Goal: Task Accomplishment & Management: Manage account settings

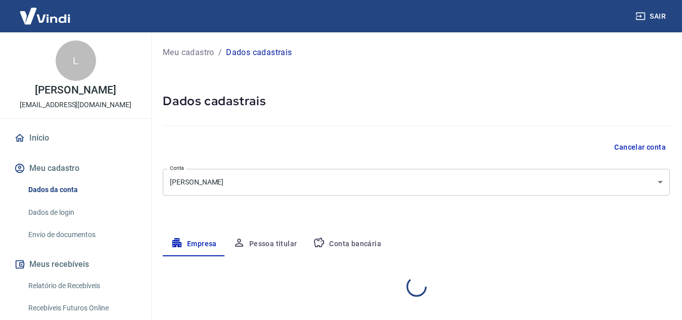
select select "MG"
select select "business"
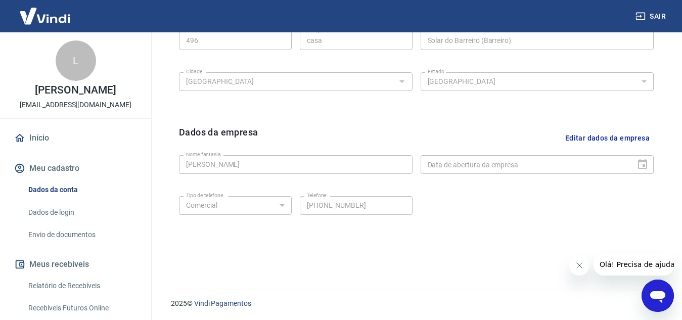
scroll to position [409, 0]
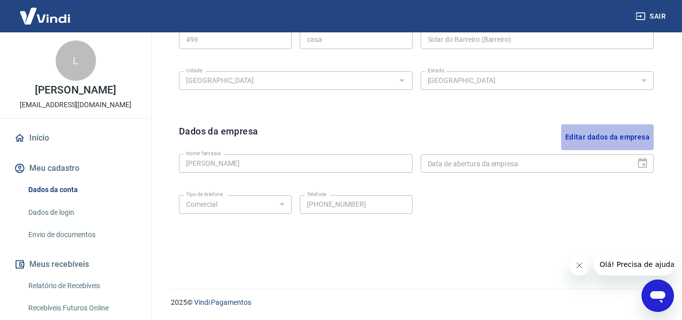
click at [607, 135] on button "Editar dados da empresa" at bounding box center [607, 137] width 93 height 26
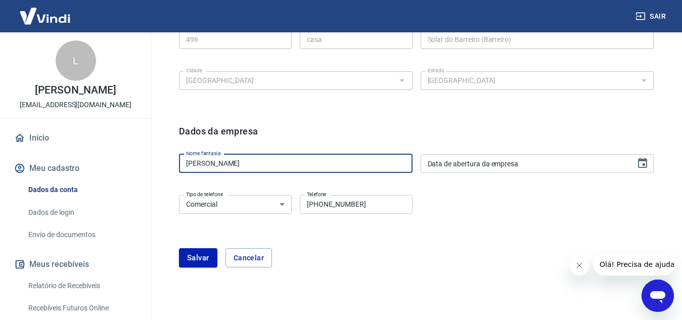
click at [241, 165] on input "[PERSON_NAME]" at bounding box center [296, 163] width 234 height 19
type input "[PERSON_NAME]"
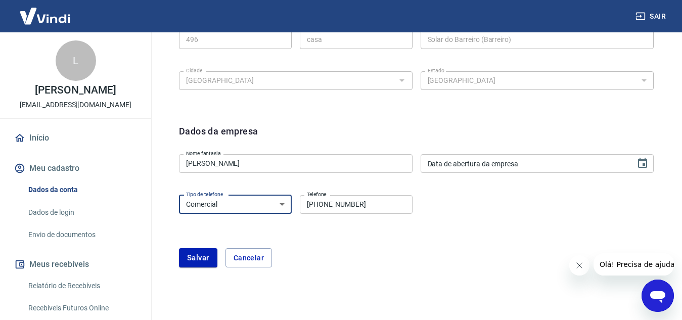
click at [253, 200] on select "Residencial Comercial" at bounding box center [235, 204] width 113 height 19
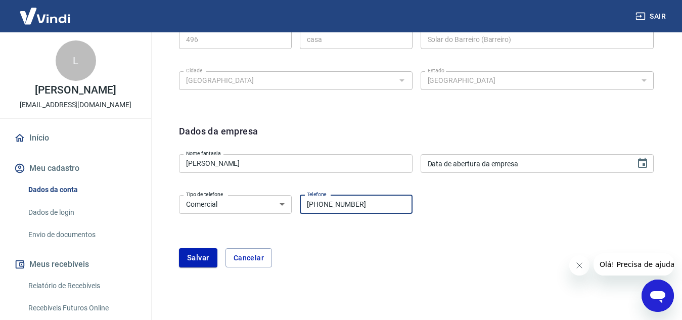
click at [372, 205] on input "[PHONE_NUMBER]" at bounding box center [356, 204] width 113 height 19
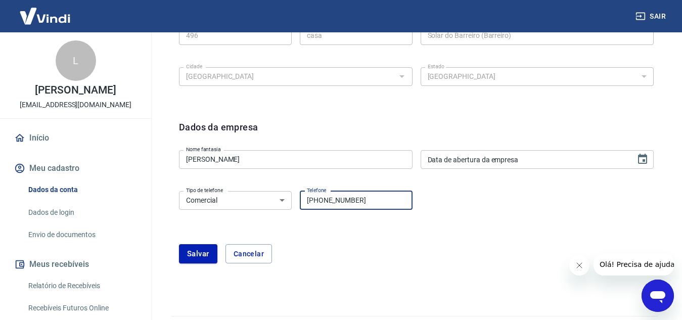
scroll to position [414, 0]
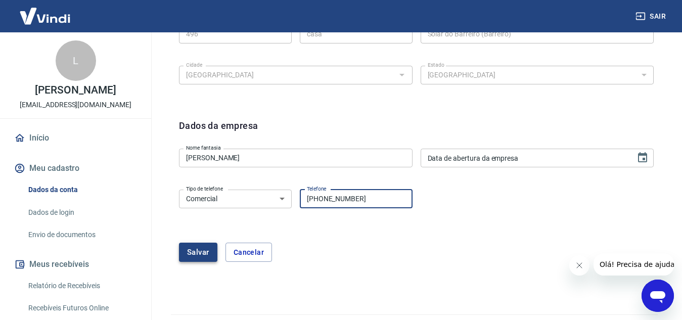
type input "[PHONE_NUMBER]"
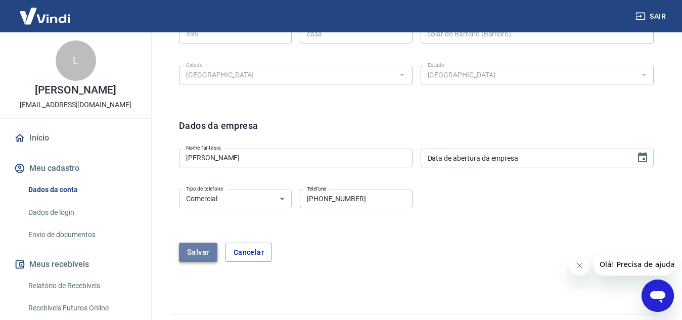
click at [193, 254] on button "Salvar" at bounding box center [198, 252] width 38 height 19
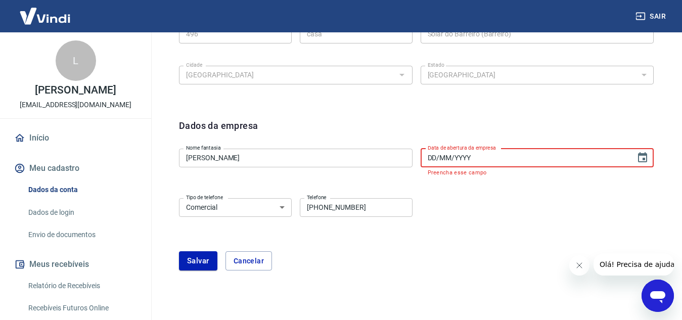
click at [536, 152] on input "DD/MM/YYYY" at bounding box center [525, 158] width 208 height 19
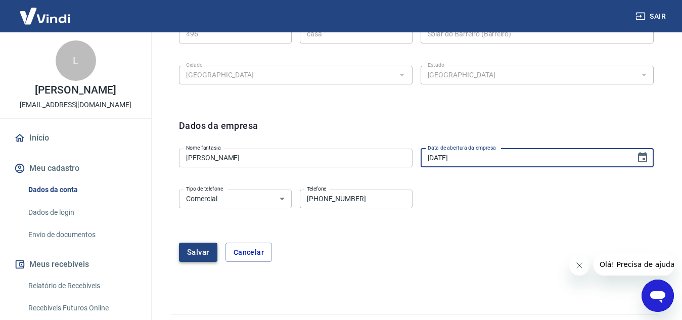
type input "[DATE]"
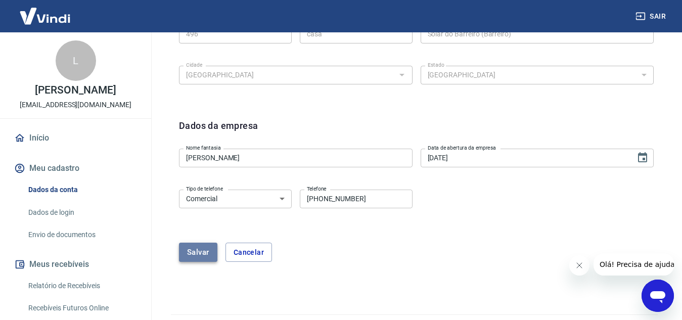
click at [200, 249] on button "Salvar" at bounding box center [198, 252] width 38 height 19
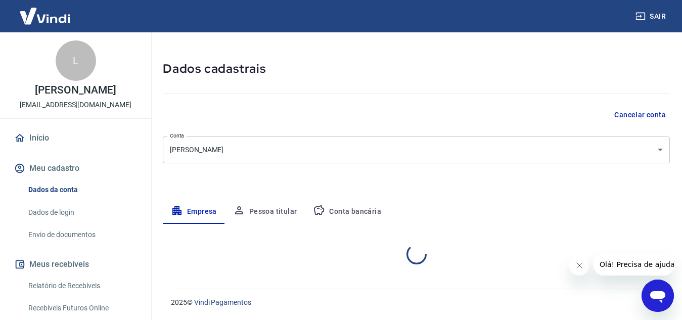
scroll to position [409, 0]
select select "MG"
select select "business"
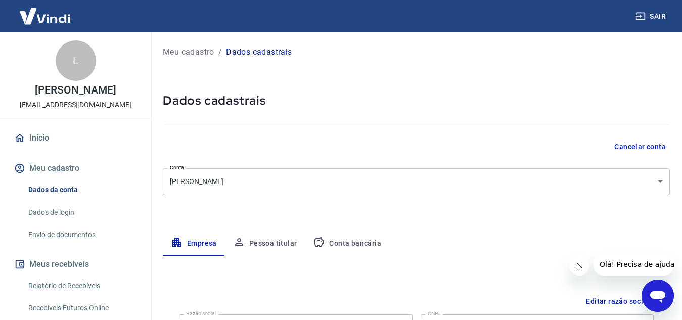
scroll to position [0, 0]
click at [260, 245] on button "Pessoa titular" at bounding box center [265, 244] width 80 height 24
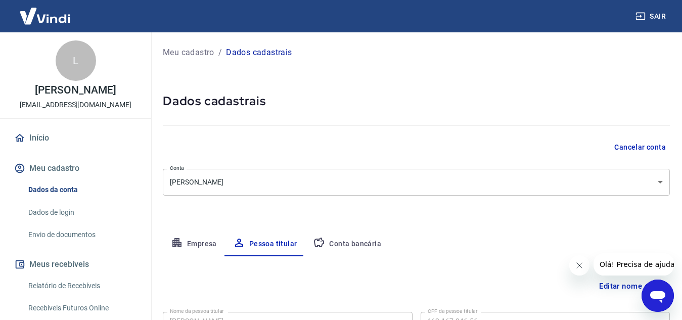
scroll to position [84, 0]
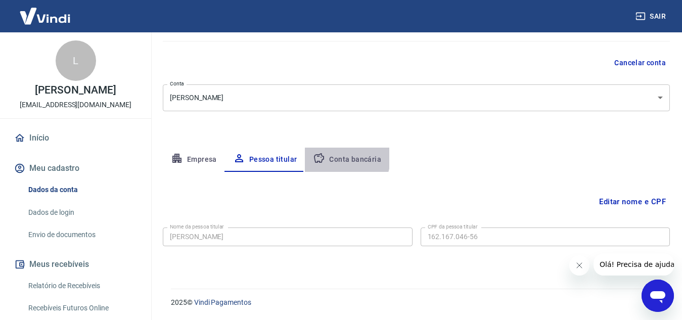
click at [333, 156] on button "Conta bancária" at bounding box center [347, 160] width 84 height 24
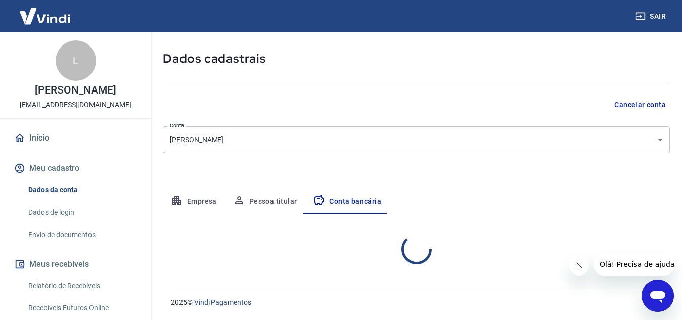
select select "1"
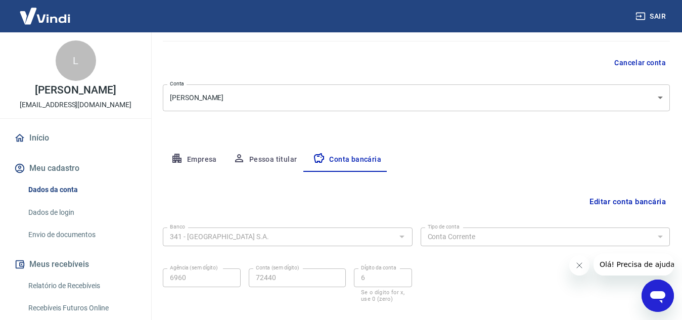
scroll to position [141, 0]
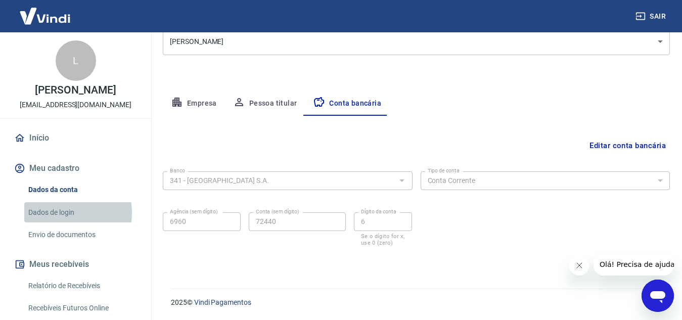
click at [51, 213] on link "Dados de login" at bounding box center [81, 212] width 115 height 21
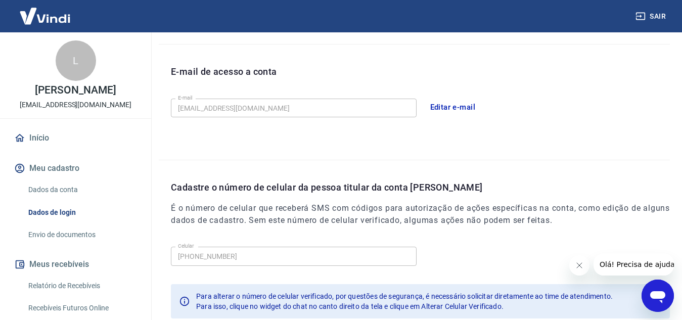
scroll to position [262, 0]
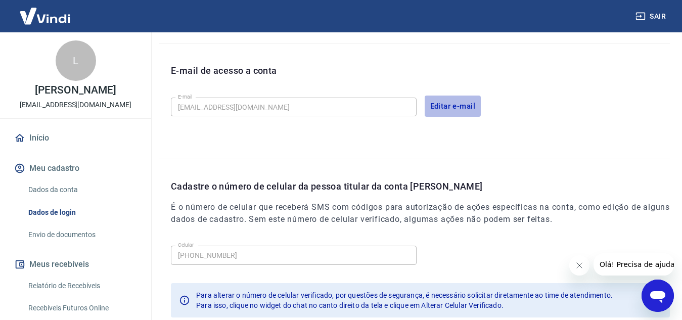
click at [455, 114] on button "Editar e-mail" at bounding box center [453, 106] width 57 height 21
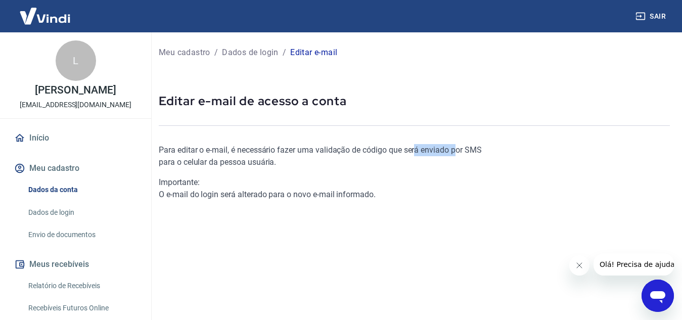
drag, startPoint x: 418, startPoint y: 150, endPoint x: 455, endPoint y: 154, distance: 37.6
click at [455, 154] on p "Para editar o e-mail, é necessário fazer uma validação de código que será envia…" at bounding box center [329, 156] width 341 height 24
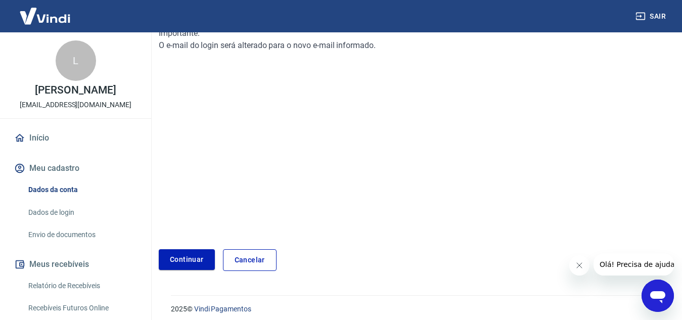
scroll to position [156, 0]
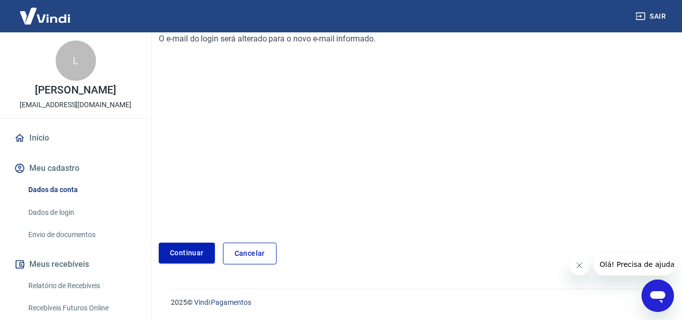
click at [239, 261] on link "Cancelar" at bounding box center [250, 254] width 54 height 22
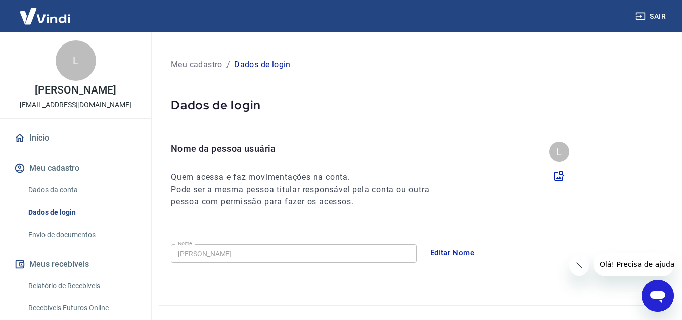
click at [202, 63] on p "Meu cadastro" at bounding box center [197, 65] width 52 height 12
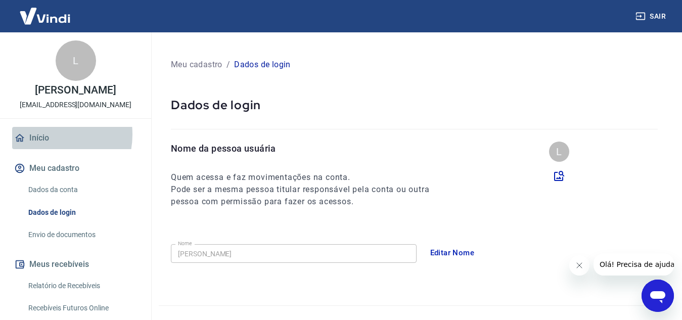
click at [47, 134] on link "Início" at bounding box center [75, 138] width 127 height 22
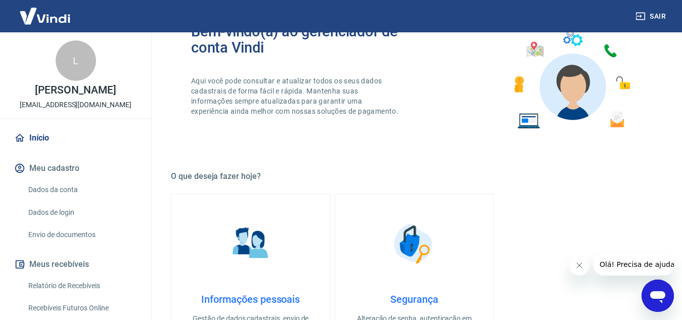
scroll to position [111, 0]
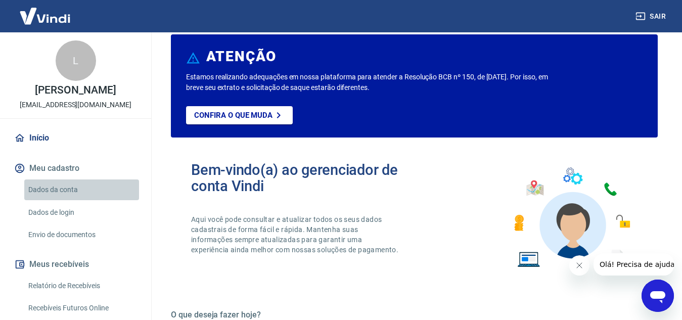
click at [94, 190] on link "Dados da conta" at bounding box center [81, 189] width 115 height 21
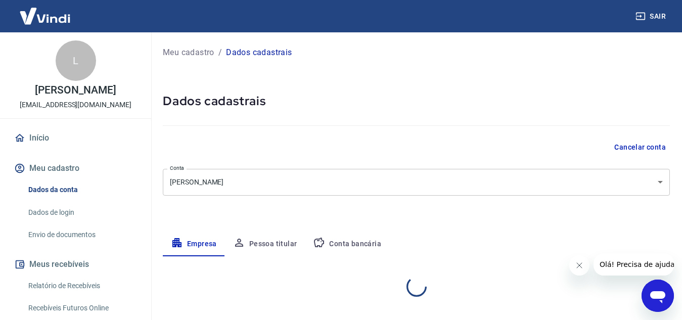
select select "MG"
select select "business"
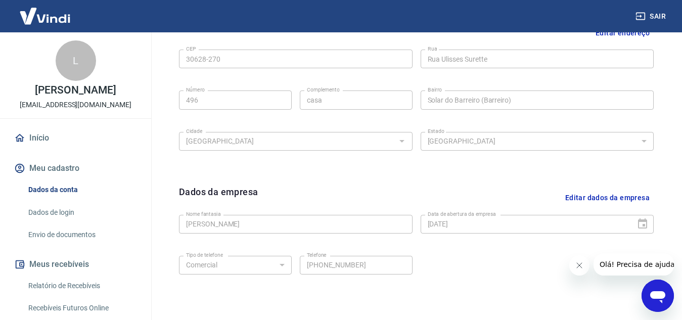
scroll to position [409, 0]
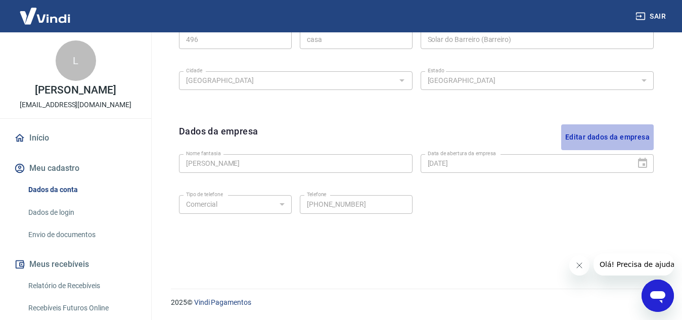
click at [643, 139] on button "Editar dados da empresa" at bounding box center [607, 137] width 93 height 26
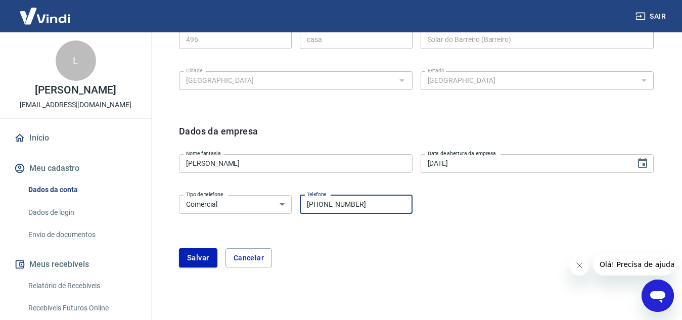
click at [387, 197] on input "[PHONE_NUMBER]" at bounding box center [356, 204] width 113 height 19
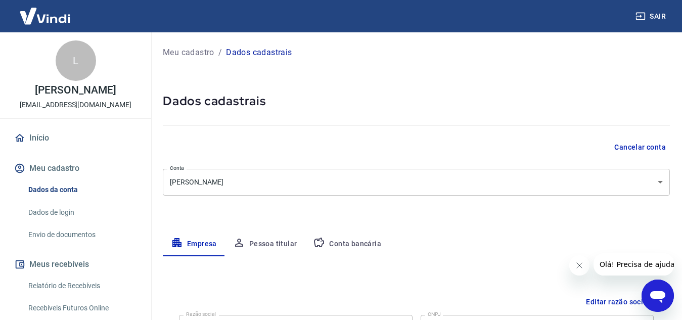
scroll to position [440, 0]
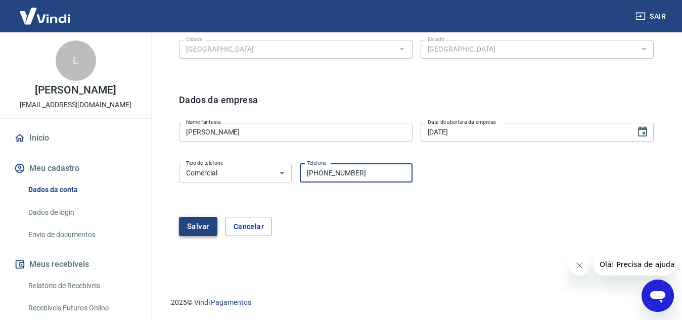
type input "[PHONE_NUMBER]"
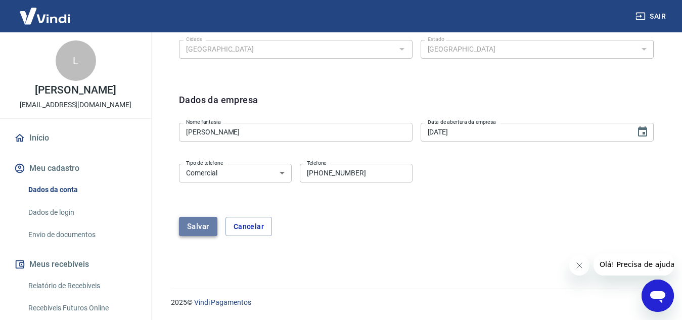
click at [187, 231] on button "Salvar" at bounding box center [198, 226] width 38 height 19
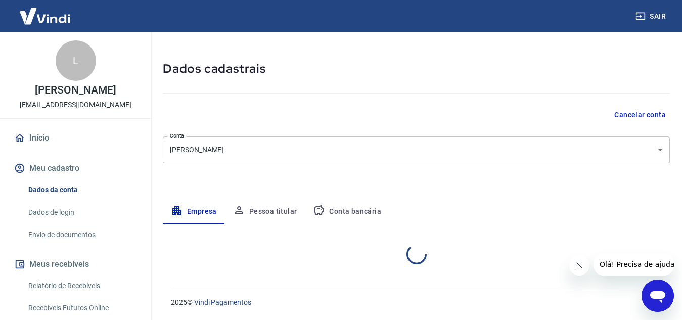
select select "MG"
select select "business"
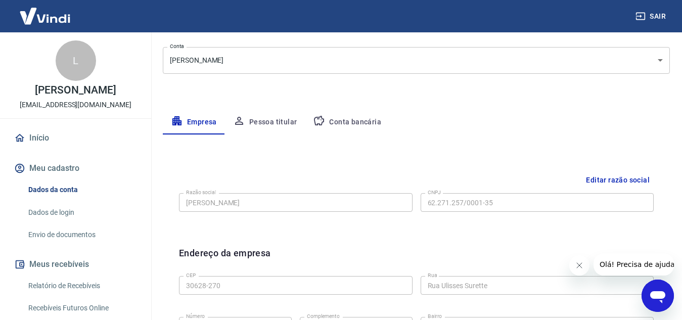
scroll to position [0, 0]
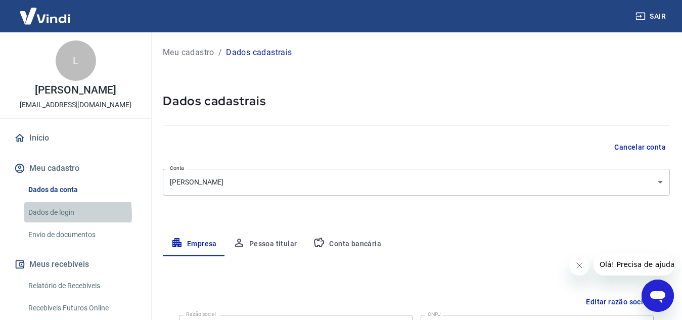
click at [61, 214] on link "Dados de login" at bounding box center [81, 212] width 115 height 21
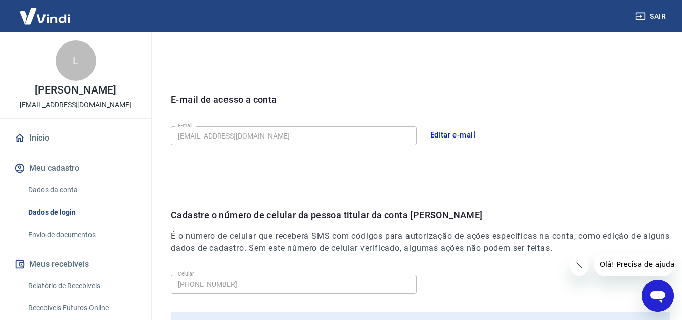
scroll to position [236, 0]
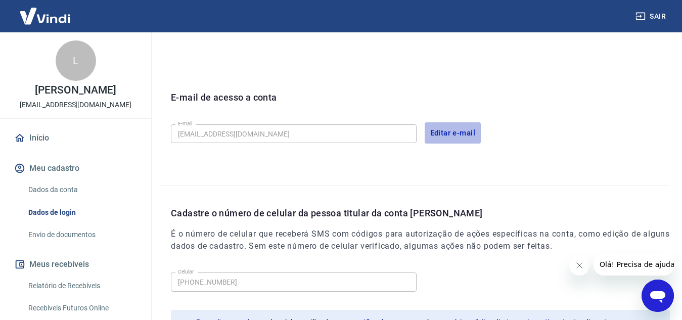
click at [445, 133] on button "Editar e-mail" at bounding box center [453, 132] width 57 height 21
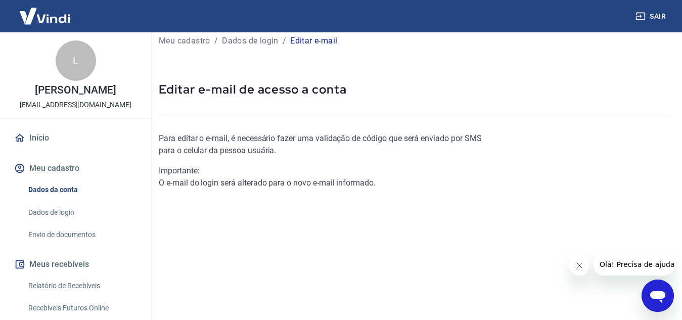
scroll to position [156, 0]
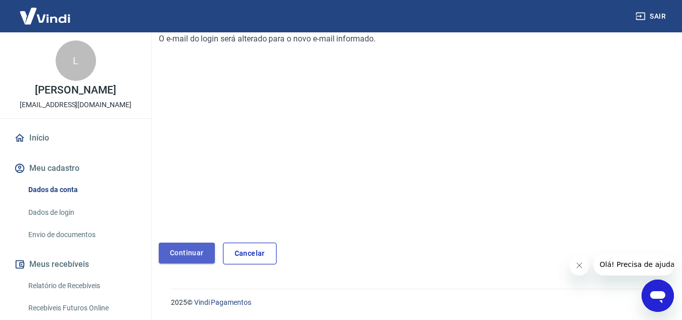
click at [196, 253] on link "Continuar" at bounding box center [187, 253] width 56 height 21
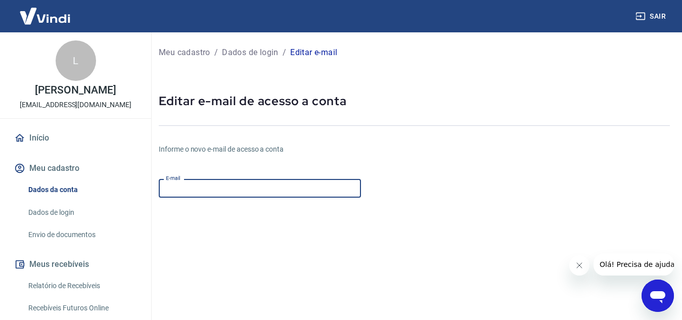
click at [250, 190] on input "E-mail" at bounding box center [260, 188] width 202 height 19
drag, startPoint x: 206, startPoint y: 193, endPoint x: 250, endPoint y: 200, distance: 44.5
click at [250, 200] on div "E-mail [EMAIL_ADDRESS][DOMAIN_NAME] E-mail" at bounding box center [260, 187] width 202 height 25
type input "[EMAIL_ADDRESS][DOMAIN_NAME]"
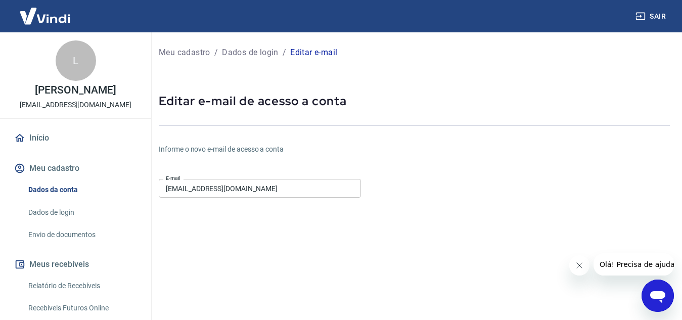
click at [250, 200] on div "E-mail [EMAIL_ADDRESS][DOMAIN_NAME] E-mail" at bounding box center [260, 187] width 202 height 25
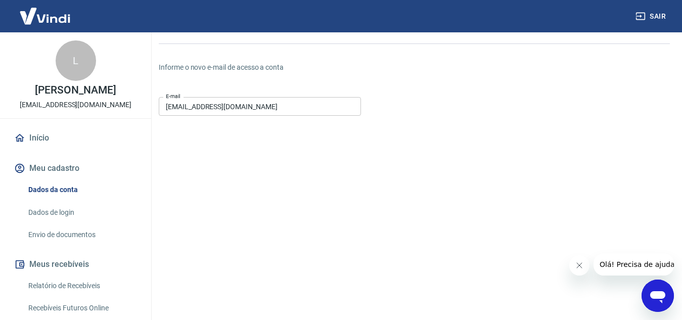
scroll to position [82, 0]
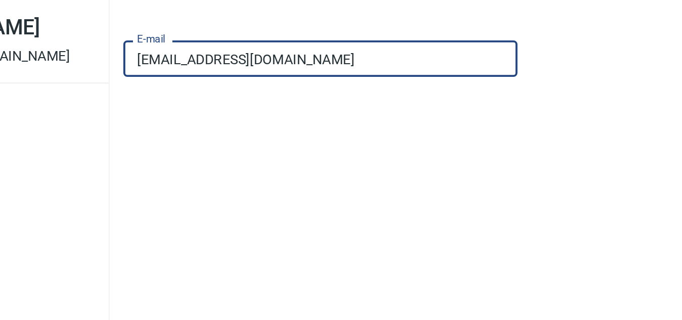
drag, startPoint x: 177, startPoint y: 108, endPoint x: 255, endPoint y: 118, distance: 78.6
click at [255, 118] on form "E-mail [EMAIL_ADDRESS][DOMAIN_NAME] E-mail Continuar Cancelar" at bounding box center [329, 225] width 341 height 265
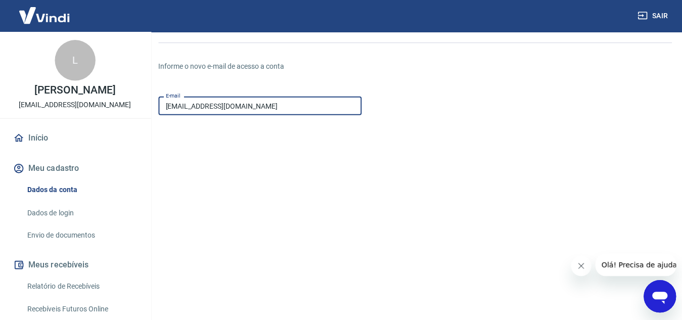
scroll to position [83, 0]
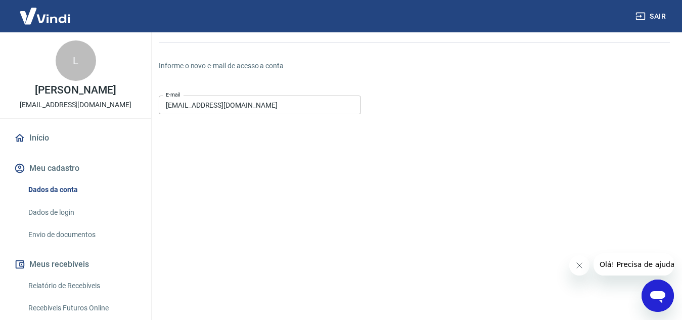
click at [279, 187] on form "E-mail [EMAIL_ADDRESS][DOMAIN_NAME] E-mail Continuar Cancelar" at bounding box center [329, 223] width 341 height 265
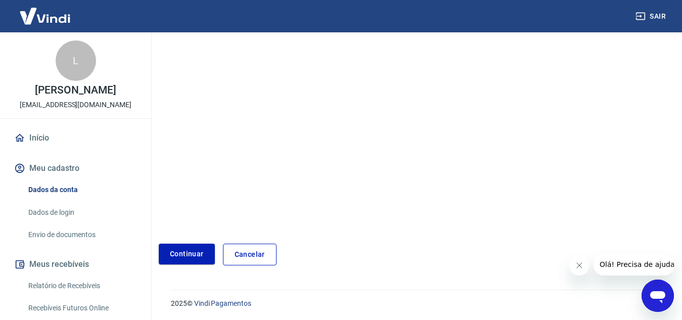
scroll to position [175, 0]
click at [183, 252] on button "Continuar" at bounding box center [187, 253] width 56 height 21
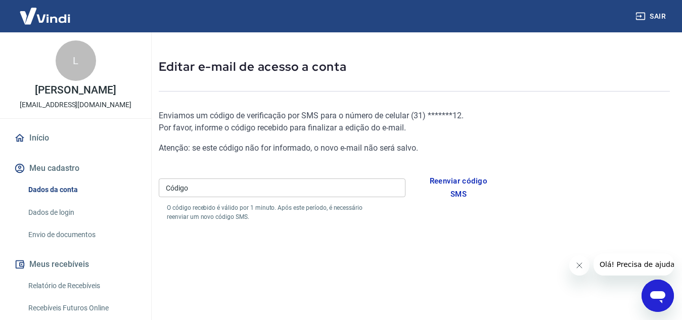
scroll to position [35, 0]
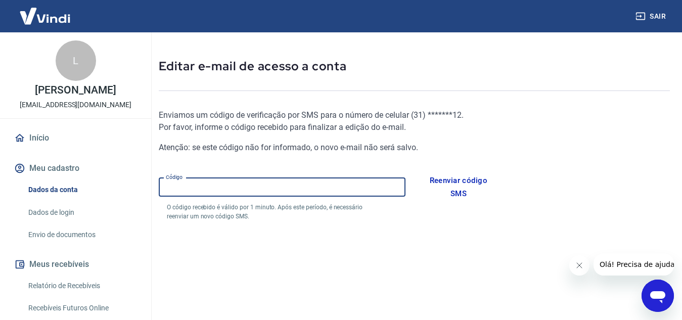
click at [348, 189] on input "Código" at bounding box center [282, 187] width 247 height 19
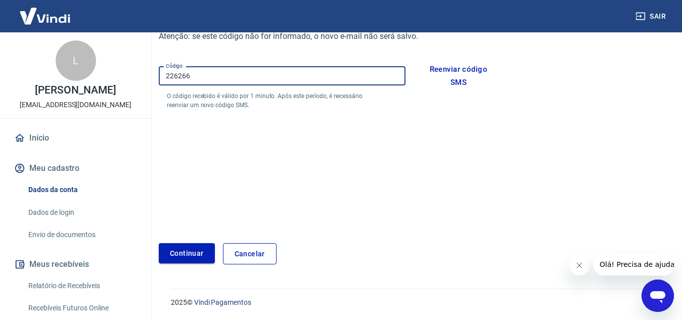
type input "226266"
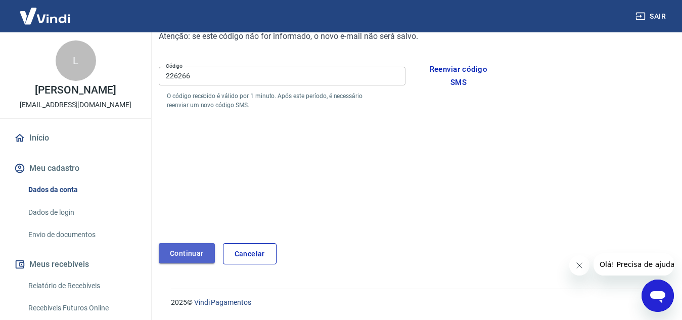
click at [197, 259] on button "Continuar" at bounding box center [187, 253] width 56 height 21
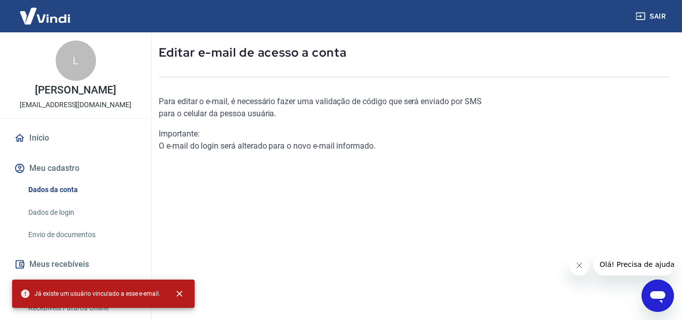
scroll to position [156, 0]
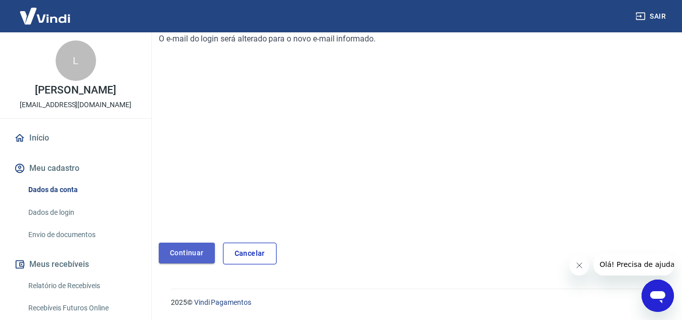
click at [191, 257] on link "Continuar" at bounding box center [187, 253] width 56 height 21
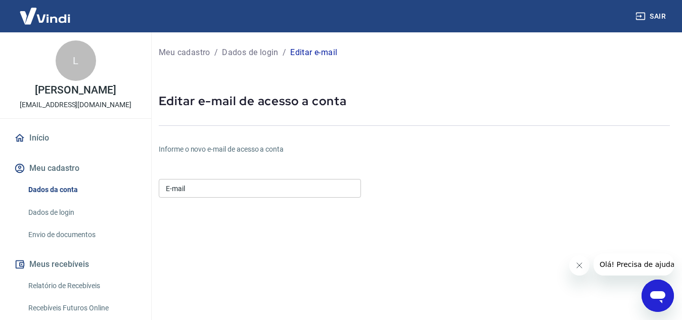
scroll to position [175, 0]
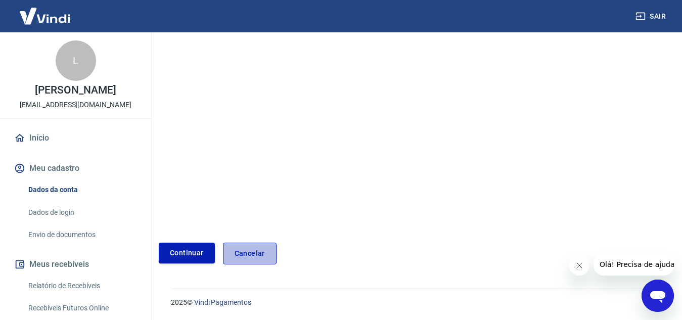
click at [256, 252] on link "Cancelar" at bounding box center [250, 254] width 54 height 22
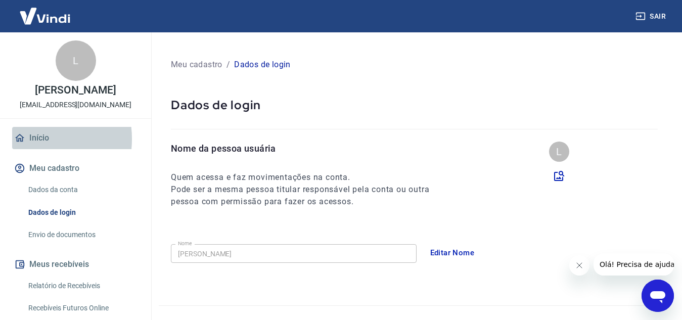
click at [28, 139] on link "Início" at bounding box center [75, 138] width 127 height 22
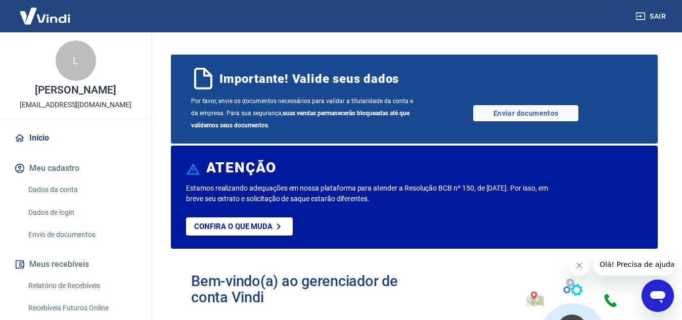
click at [65, 193] on link "Dados da conta" at bounding box center [81, 189] width 115 height 21
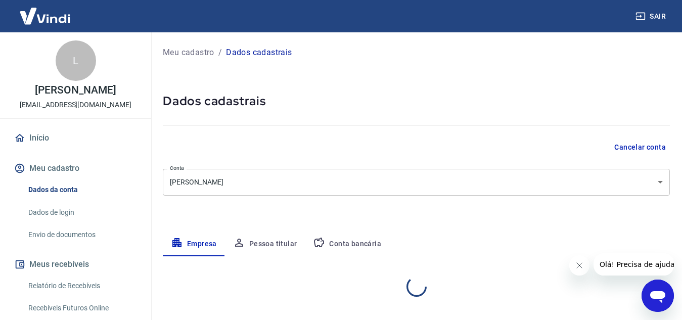
select select "MG"
select select "business"
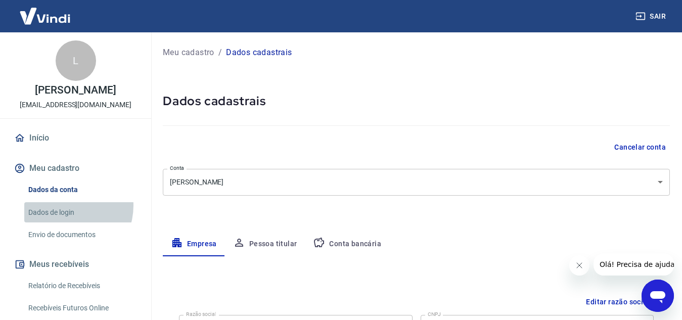
click at [64, 205] on link "Dados de login" at bounding box center [81, 212] width 115 height 21
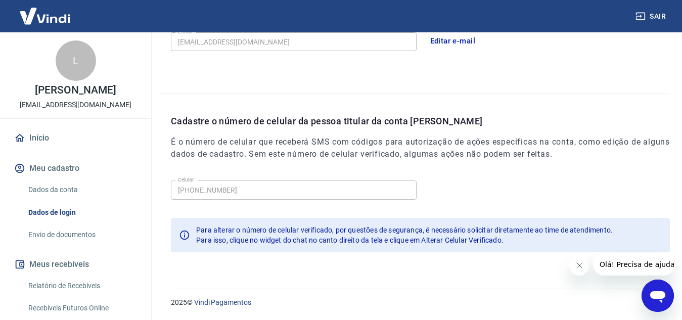
scroll to position [104, 0]
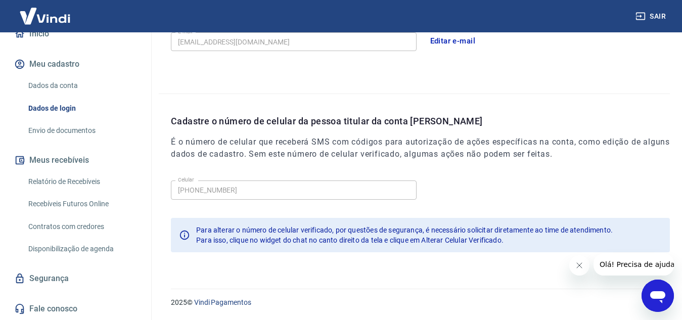
click at [65, 278] on link "Segurança" at bounding box center [75, 278] width 127 height 22
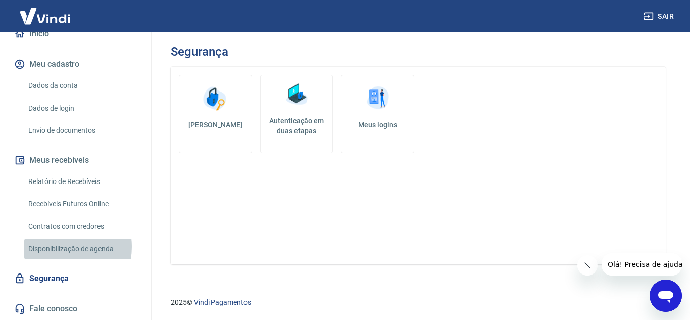
click at [57, 247] on link "Disponibilização de agenda" at bounding box center [81, 249] width 115 height 21
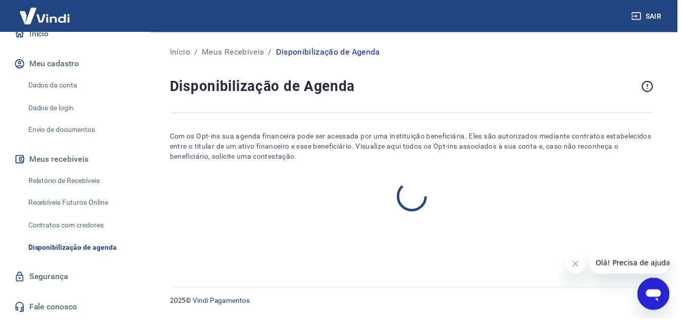
click at [57, 278] on link "Segurança" at bounding box center [75, 278] width 127 height 22
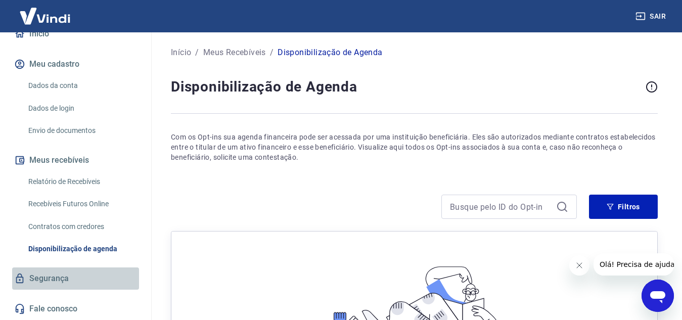
click at [76, 269] on link "Segurança" at bounding box center [75, 278] width 127 height 22
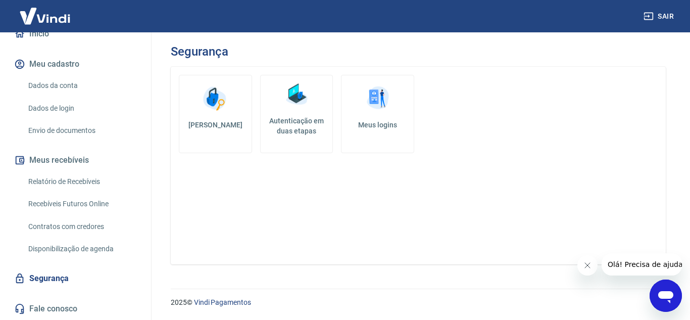
click at [400, 113] on link "Meus logins" at bounding box center [377, 114] width 73 height 78
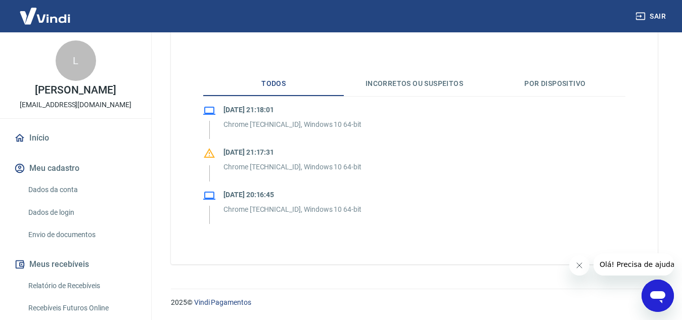
click at [670, 289] on div "Abrir janela de mensagens" at bounding box center [657, 296] width 30 height 30
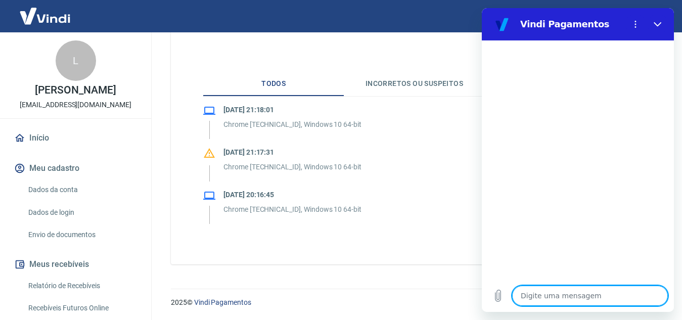
type textarea "u"
type textarea "x"
type textarea "us"
type textarea "x"
type textarea "usu"
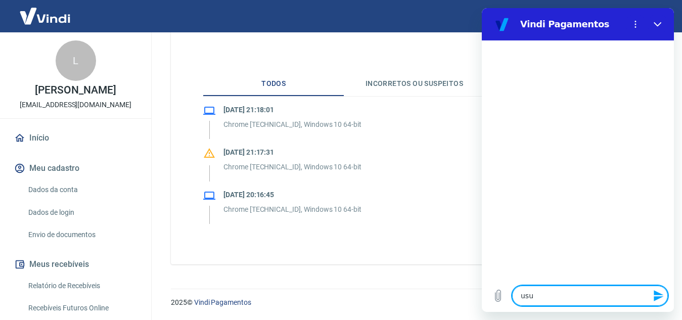
type textarea "x"
type textarea "usua"
type textarea "x"
type textarea "usuar"
type textarea "x"
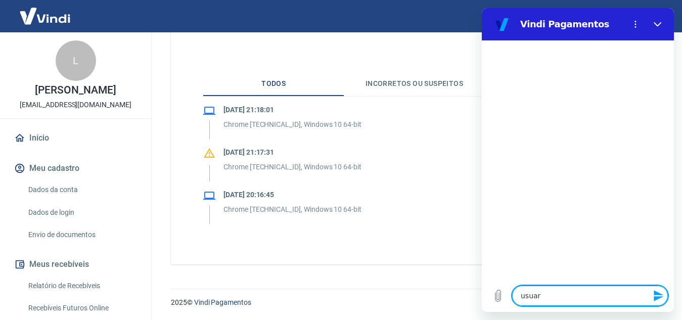
type textarea "usuari"
type textarea "x"
type textarea "usuario"
type textarea "x"
type textarea "usuario"
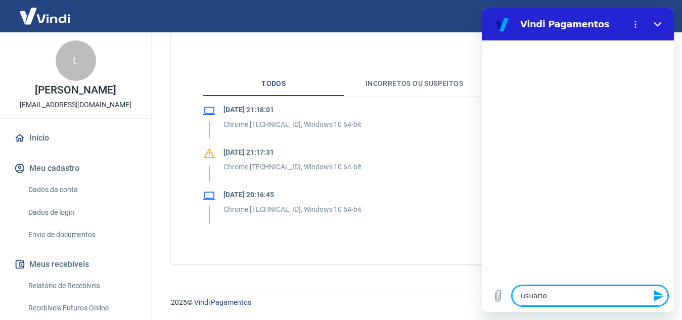
type textarea "x"
type textarea "usuario e"
type textarea "x"
type textarea "usuario em"
type textarea "x"
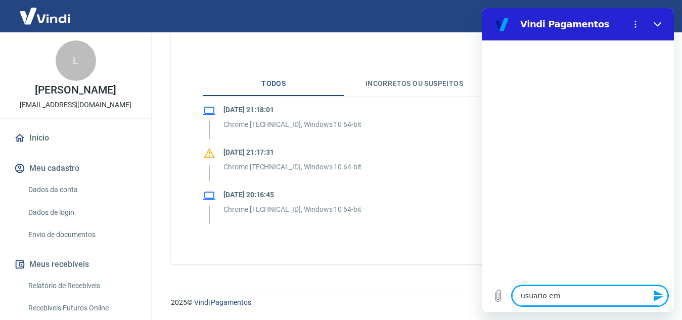
type textarea "usuario em"
type textarea "x"
type textarea "usuario em m"
type textarea "x"
type textarea "usuario em mi"
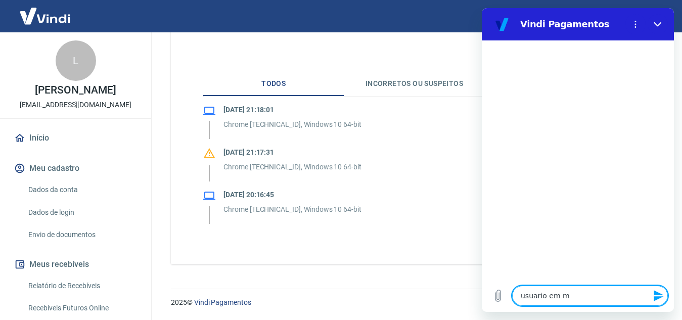
type textarea "x"
type textarea "usuario em min"
type textarea "x"
type textarea "usuario em minh"
type textarea "x"
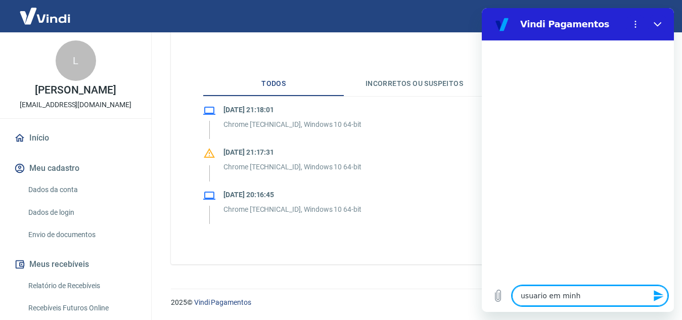
type textarea "usuario em minha"
type textarea "x"
type textarea "usuario em minha"
type textarea "x"
type textarea "usuario em minha o"
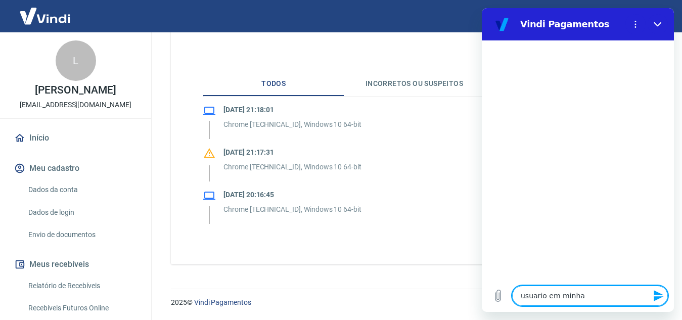
type textarea "x"
type textarea "usuario em minha on"
type textarea "x"
type textarea "usuario em minha o"
type textarea "x"
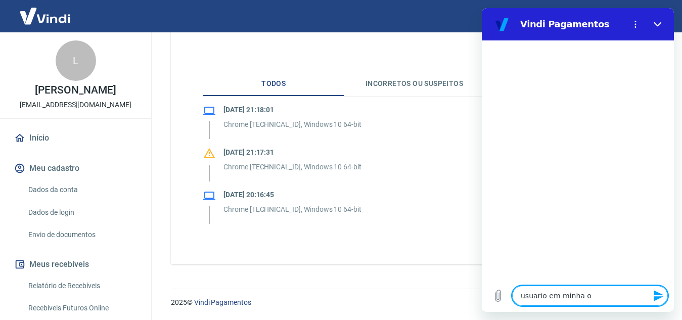
type textarea "usuario em minha"
type textarea "x"
type textarea "usuario em minha c"
type textarea "x"
type textarea "usuario em minha co"
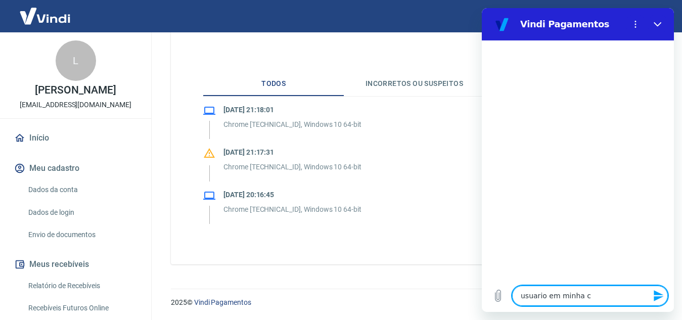
type textarea "x"
type textarea "usuario em minha con"
type textarea "x"
type textarea "usuario em minha cont"
type textarea "x"
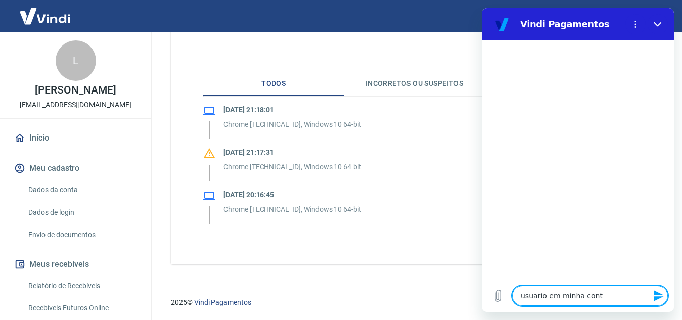
type textarea "usuario em minha conta"
type textarea "x"
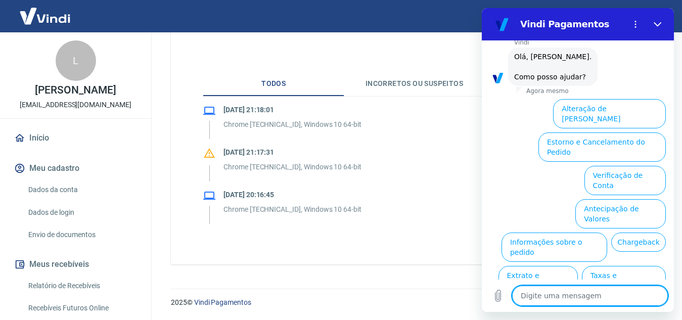
scroll to position [74, 0]
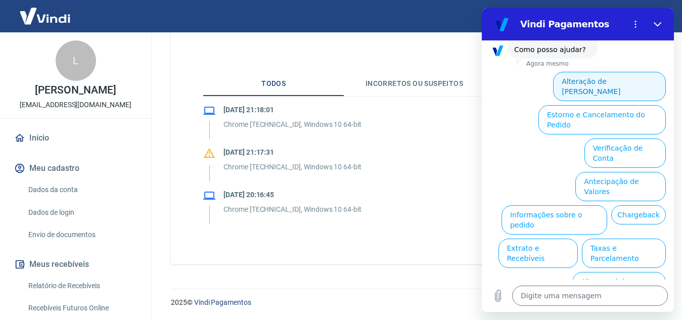
click at [633, 81] on button "Alteração de [PERSON_NAME]" at bounding box center [609, 86] width 113 height 29
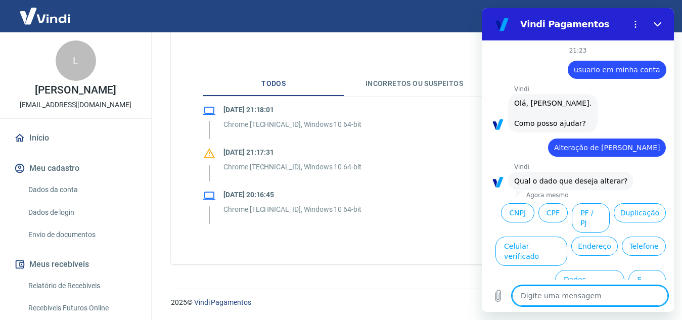
scroll to position [38, 0]
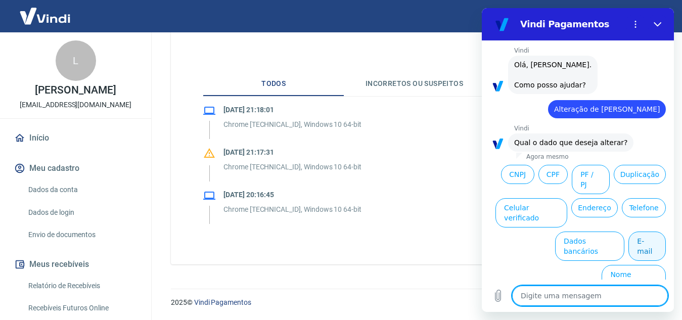
click at [638, 245] on button "E-mail" at bounding box center [646, 246] width 37 height 29
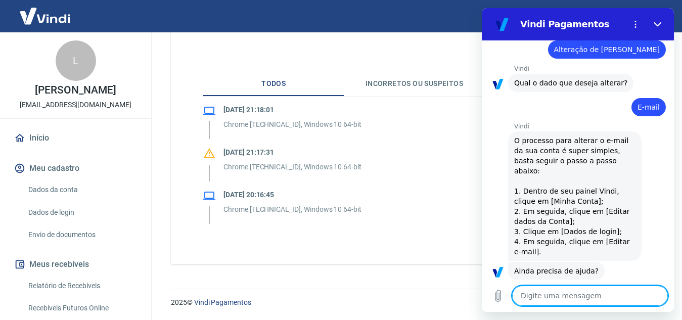
scroll to position [123, 0]
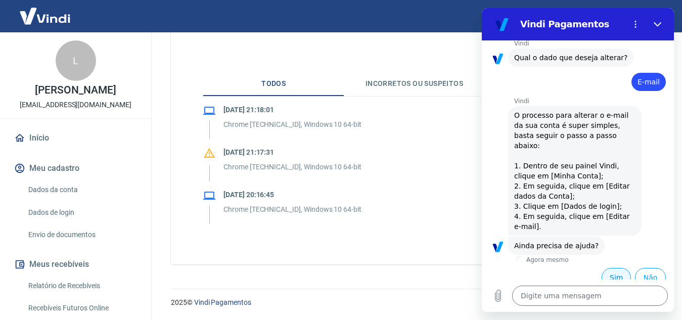
click at [613, 268] on button "Sim" at bounding box center [616, 277] width 29 height 19
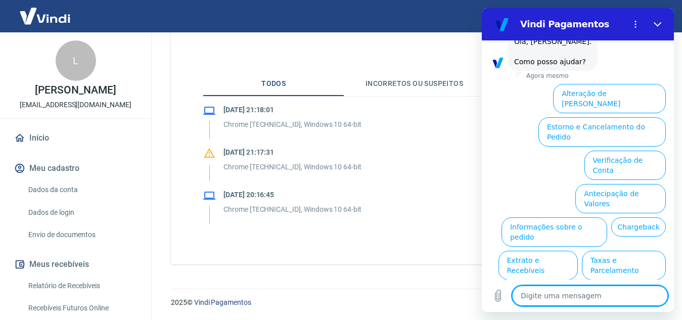
scroll to position [387, 0]
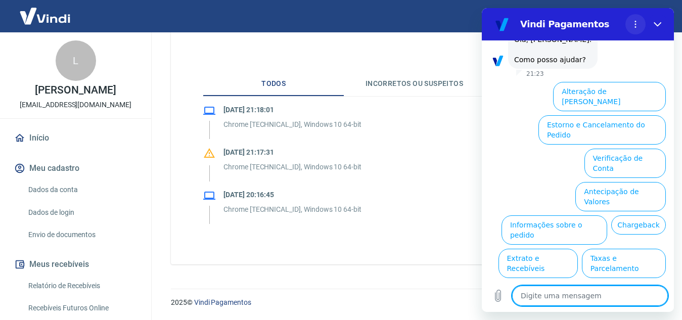
type textarea "x"
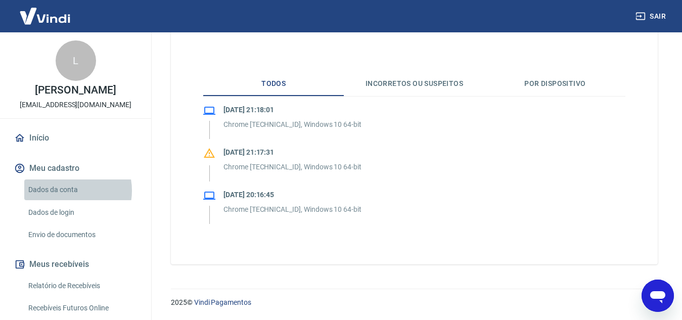
click at [66, 191] on link "Dados da conta" at bounding box center [81, 189] width 115 height 21
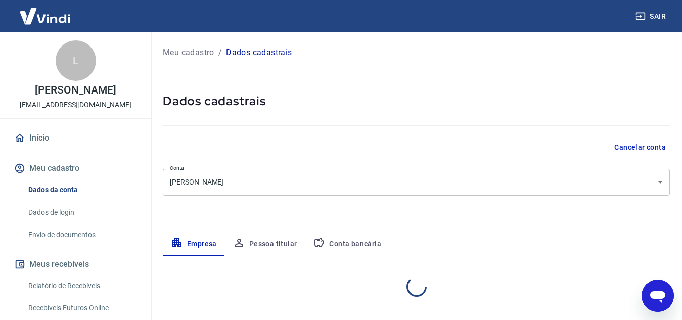
select select "MG"
select select "business"
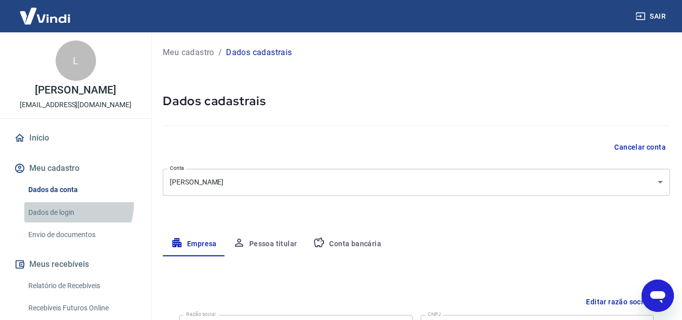
click at [65, 203] on link "Dados de login" at bounding box center [81, 212] width 115 height 21
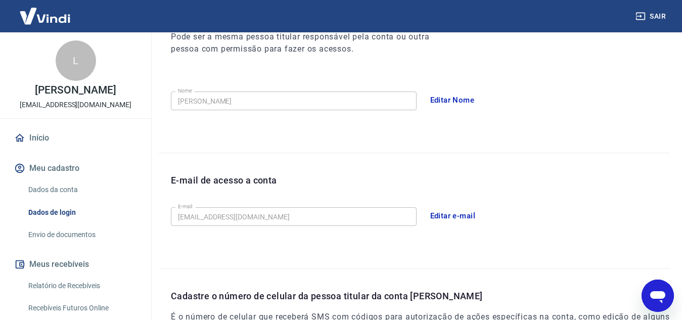
scroll to position [153, 0]
click at [458, 216] on button "Editar e-mail" at bounding box center [453, 215] width 57 height 21
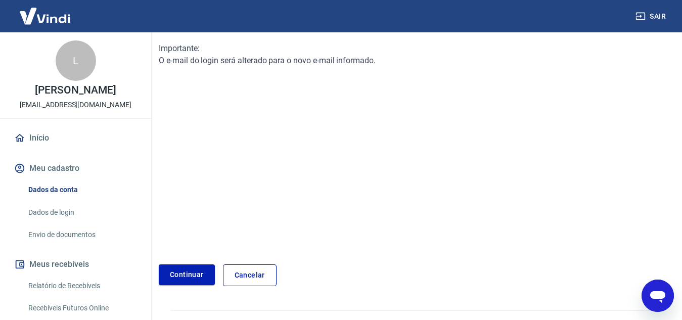
scroll to position [136, 0]
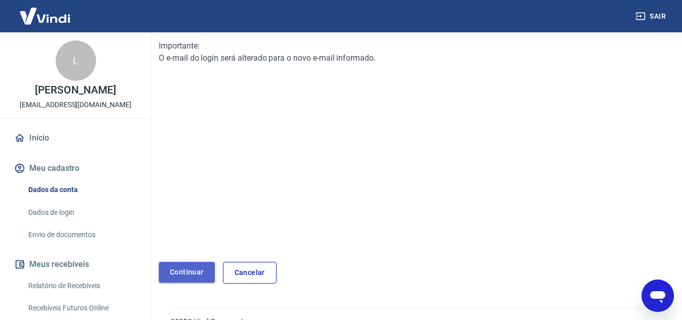
click at [186, 274] on link "Continuar" at bounding box center [187, 272] width 56 height 21
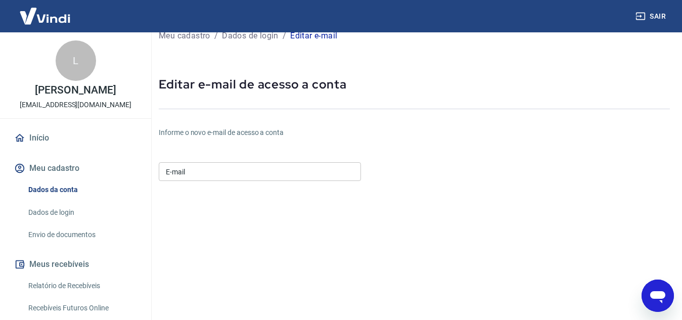
scroll to position [21, 0]
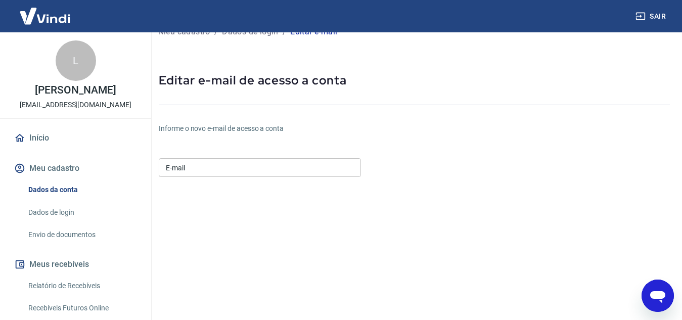
click at [306, 169] on input "E-mail" at bounding box center [260, 167] width 202 height 19
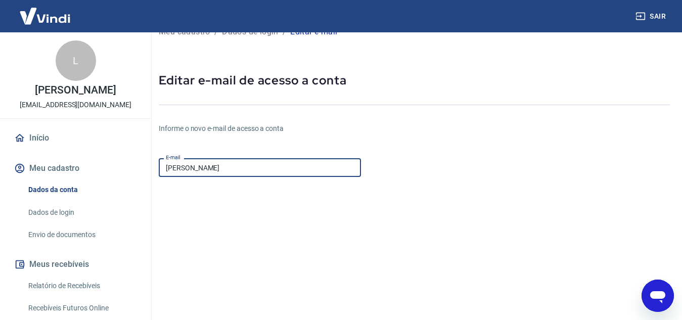
type input "[EMAIL_ADDRESS][DOMAIN_NAME]"
click at [311, 171] on input "[EMAIL_ADDRESS][DOMAIN_NAME]" at bounding box center [260, 167] width 202 height 19
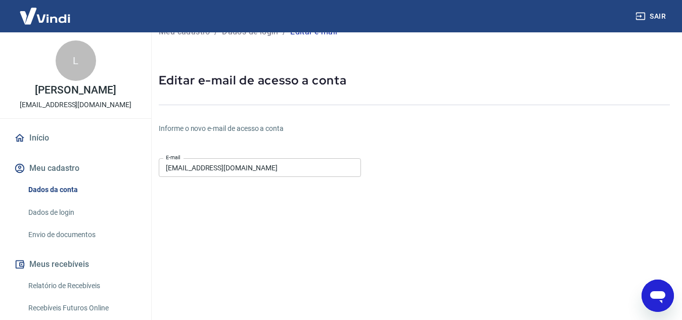
click at [522, 244] on div "Informe o novo e-mail de acesso a conta E-mail [EMAIL_ADDRESS][DOMAIN_NAME] E-m…" at bounding box center [414, 263] width 511 height 312
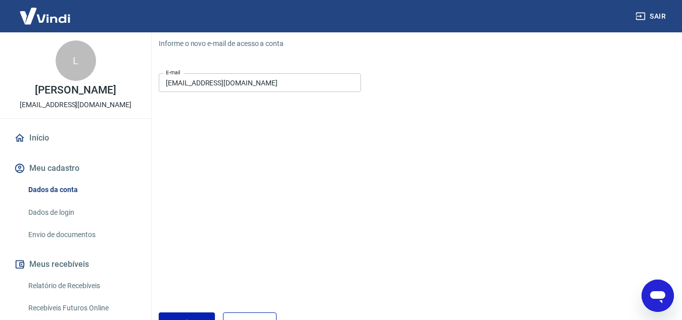
scroll to position [110, 0]
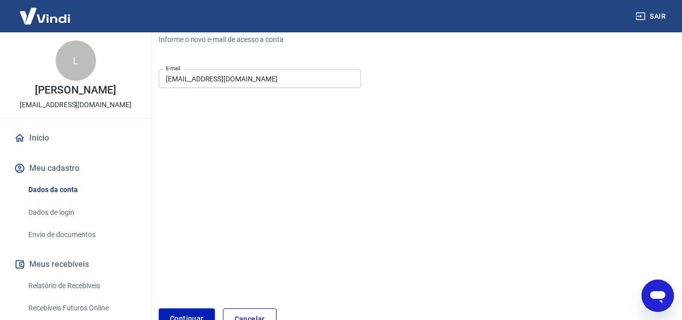
click at [195, 317] on button "Continuar" at bounding box center [187, 318] width 56 height 21
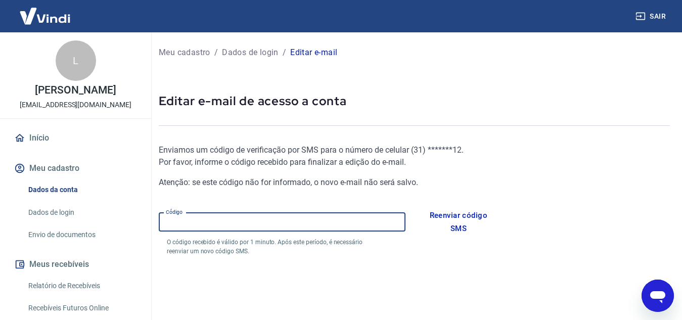
click at [218, 222] on input "Código" at bounding box center [282, 222] width 247 height 19
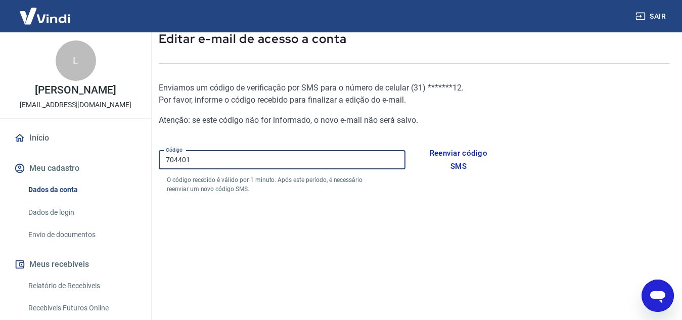
scroll to position [146, 0]
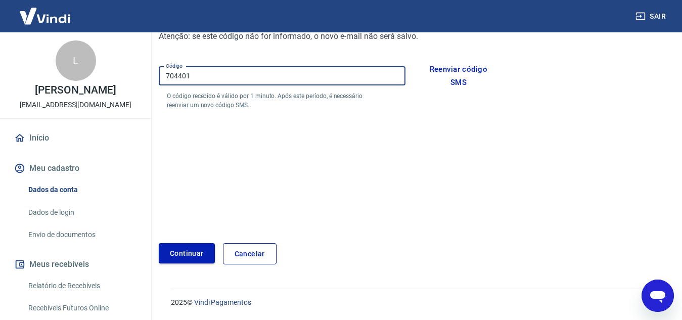
type input "704401"
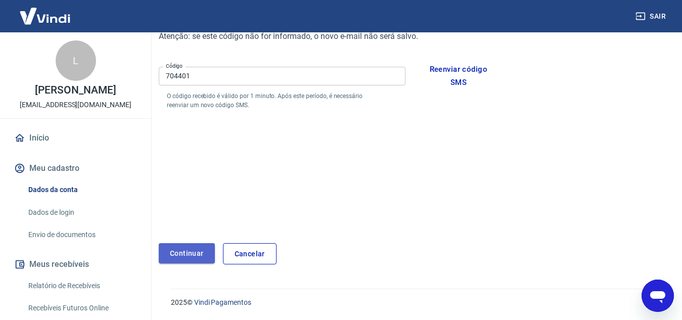
click at [180, 258] on button "Continuar" at bounding box center [187, 253] width 56 height 21
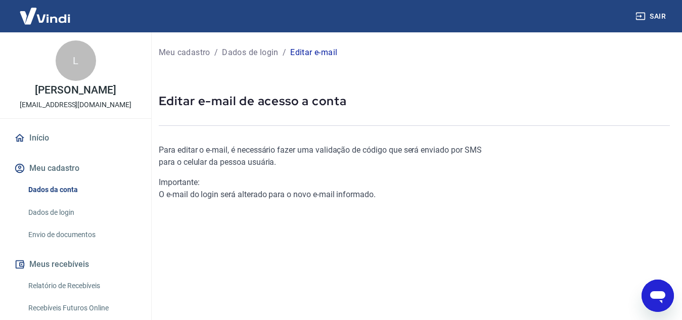
drag, startPoint x: 690, startPoint y: 87, endPoint x: 386, endPoint y: 99, distance: 304.5
click at [386, 99] on p "Editar e-mail de acesso a conta" at bounding box center [414, 101] width 511 height 16
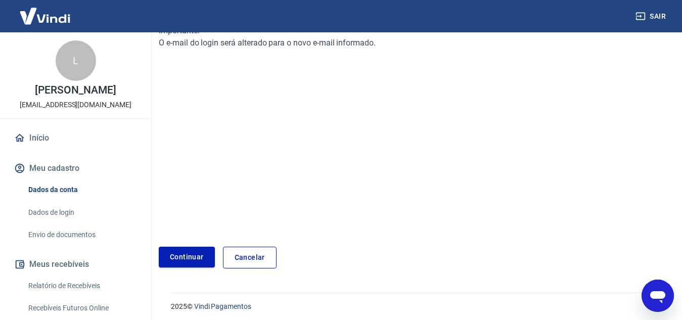
scroll to position [156, 0]
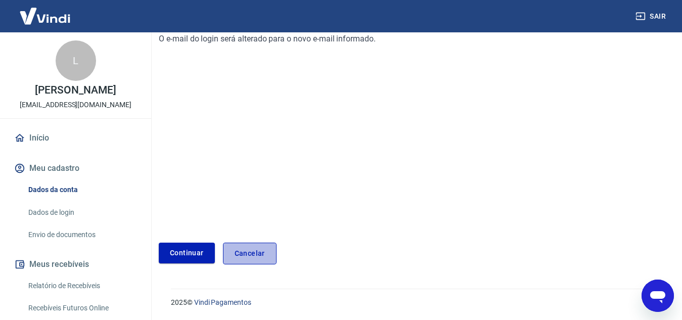
click at [261, 251] on link "Cancelar" at bounding box center [250, 254] width 54 height 22
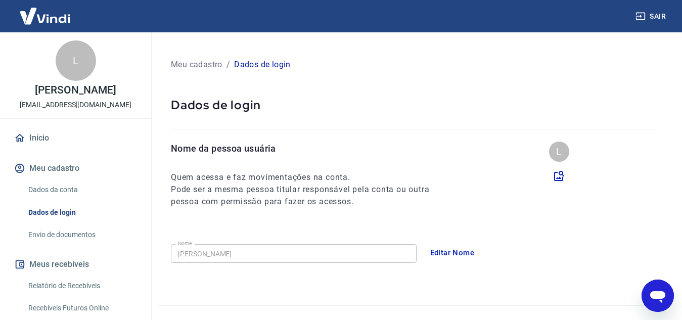
type textarea "x"
click at [206, 62] on p "Meu cadastro" at bounding box center [197, 65] width 52 height 12
click at [66, 188] on link "Dados da conta" at bounding box center [81, 189] width 115 height 21
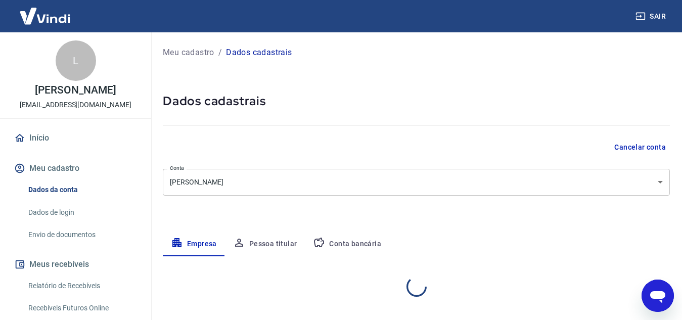
select select "MG"
select select "business"
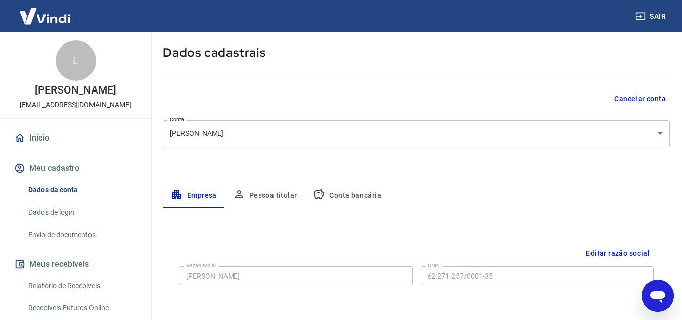
scroll to position [50, 0]
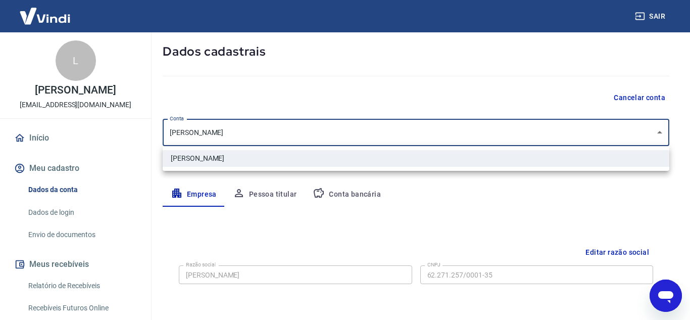
click at [590, 135] on body "Sair L [PERSON_NAME] de Freitas [EMAIL_ADDRESS][DOMAIN_NAME] Início Meu cadastr…" at bounding box center [345, 110] width 690 height 320
click at [590, 135] on div at bounding box center [345, 160] width 690 height 320
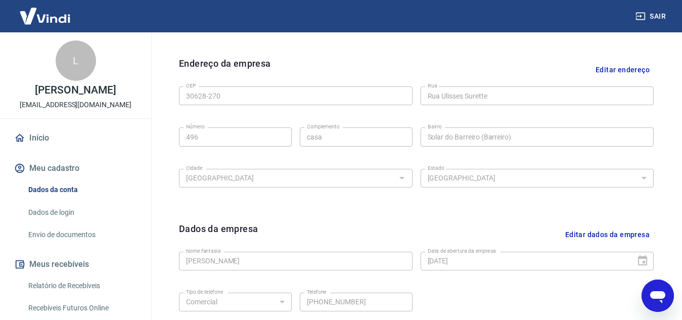
scroll to position [409, 0]
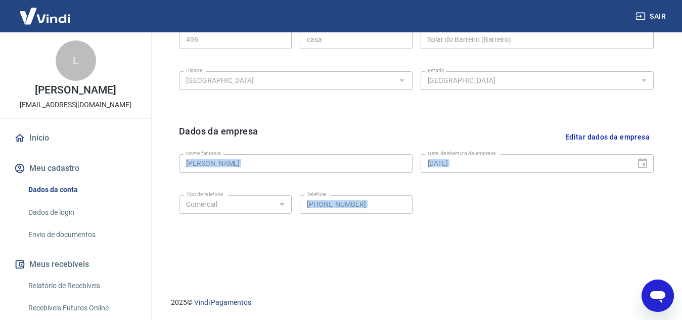
drag, startPoint x: 681, startPoint y: 281, endPoint x: 690, endPoint y: 85, distance: 196.3
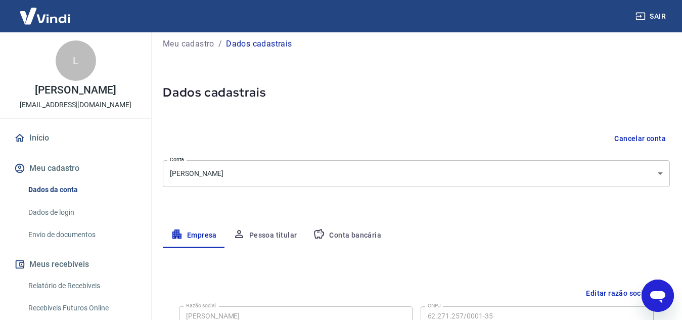
scroll to position [0, 0]
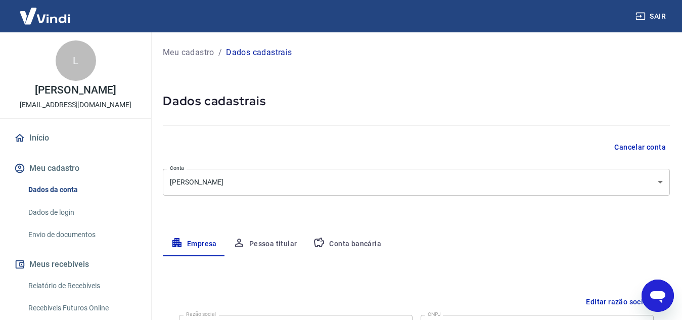
type textarea "x"
click at [78, 231] on link "Envio de documentos" at bounding box center [81, 234] width 115 height 21
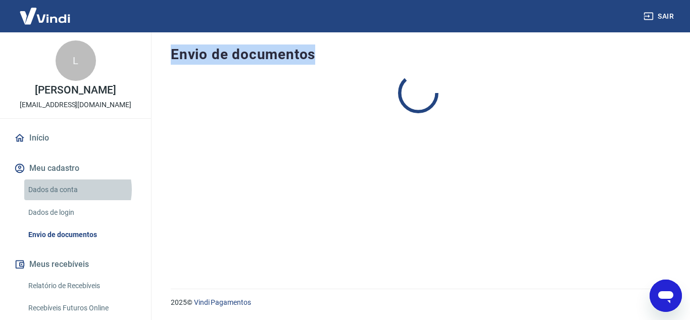
click at [73, 190] on link "Dados da conta" at bounding box center [81, 189] width 115 height 21
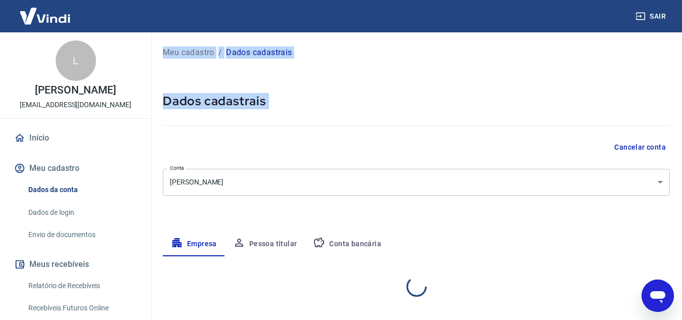
select select "MG"
select select "business"
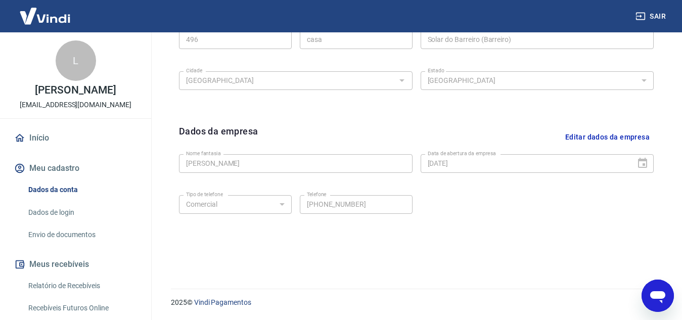
scroll to position [104, 0]
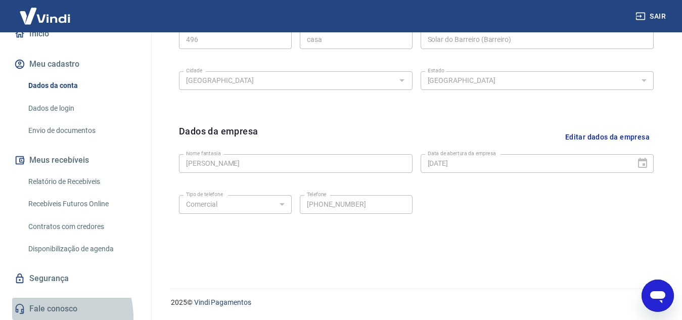
click at [53, 317] on link "Fale conosco" at bounding box center [75, 309] width 127 height 22
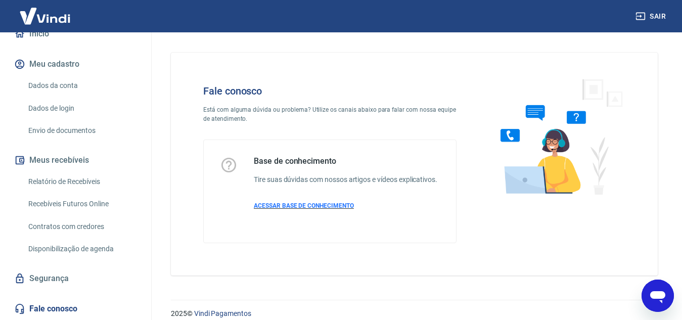
click at [337, 209] on span "ACESSAR BASE DE CONHECIMENTO" at bounding box center [304, 205] width 100 height 7
type textarea "x"
